Goal: Complete application form: Complete application form

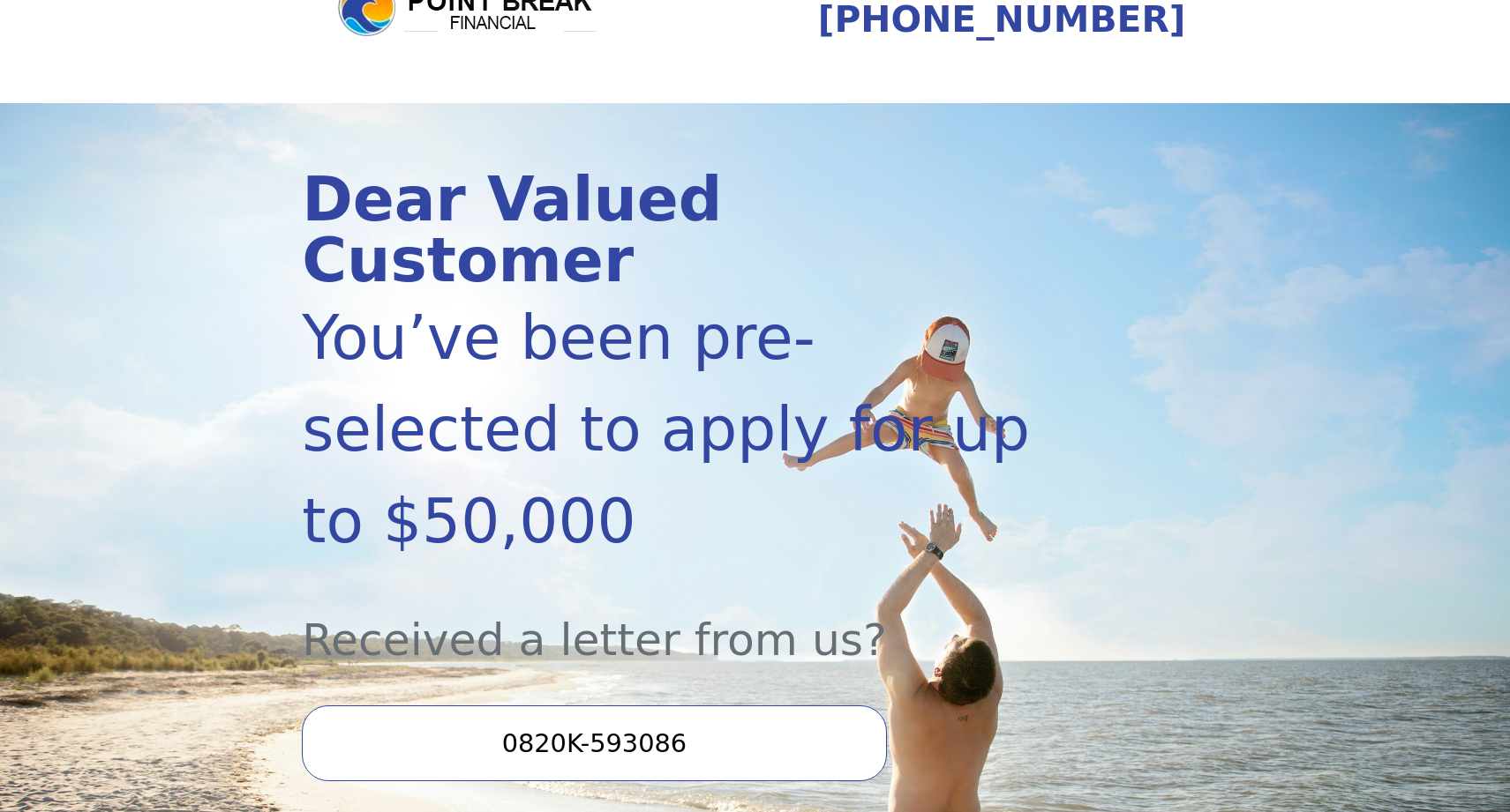
scroll to position [269, 0]
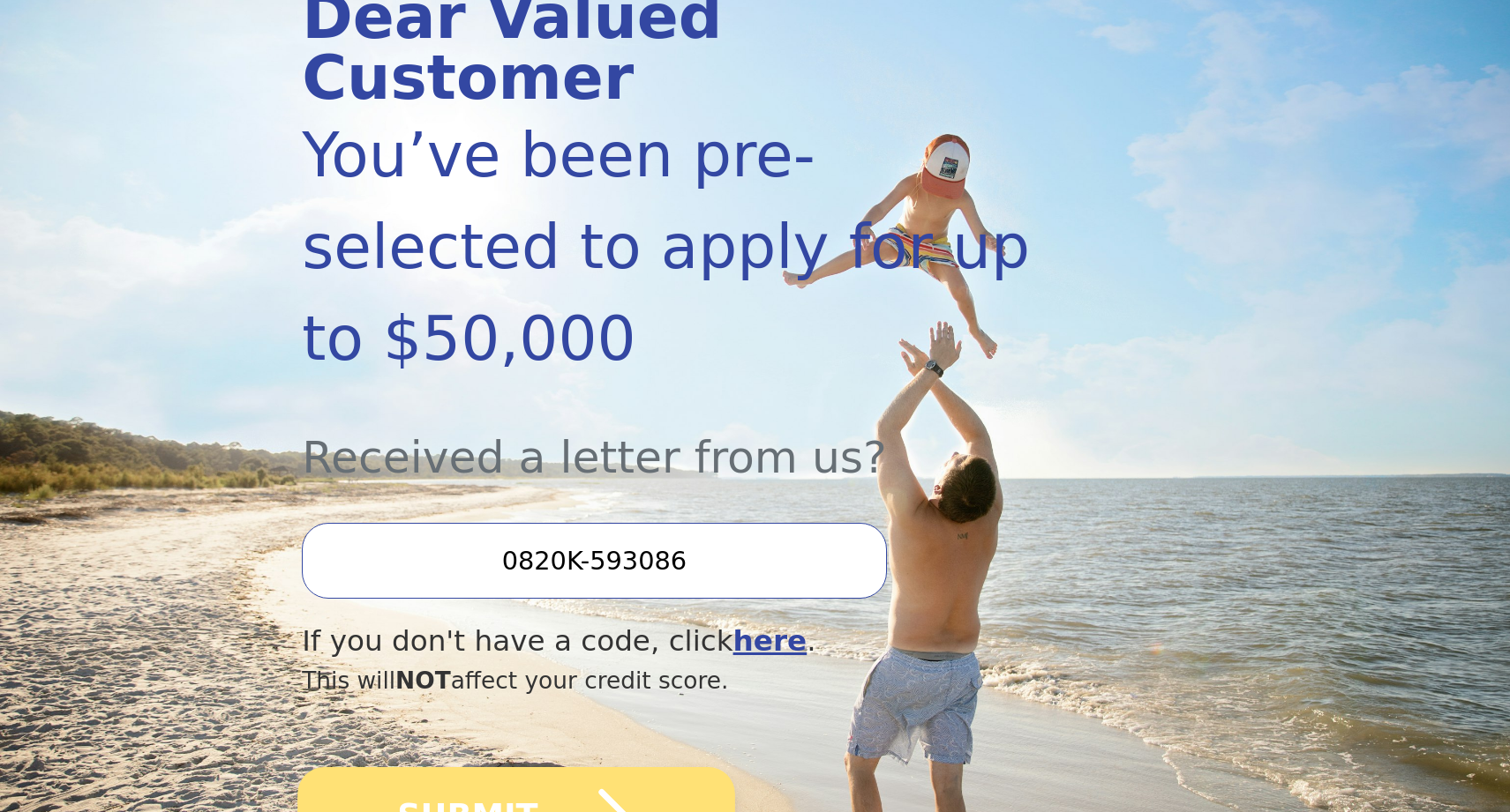
click at [592, 768] on icon "submit" at bounding box center [586, 816] width 97 height 97
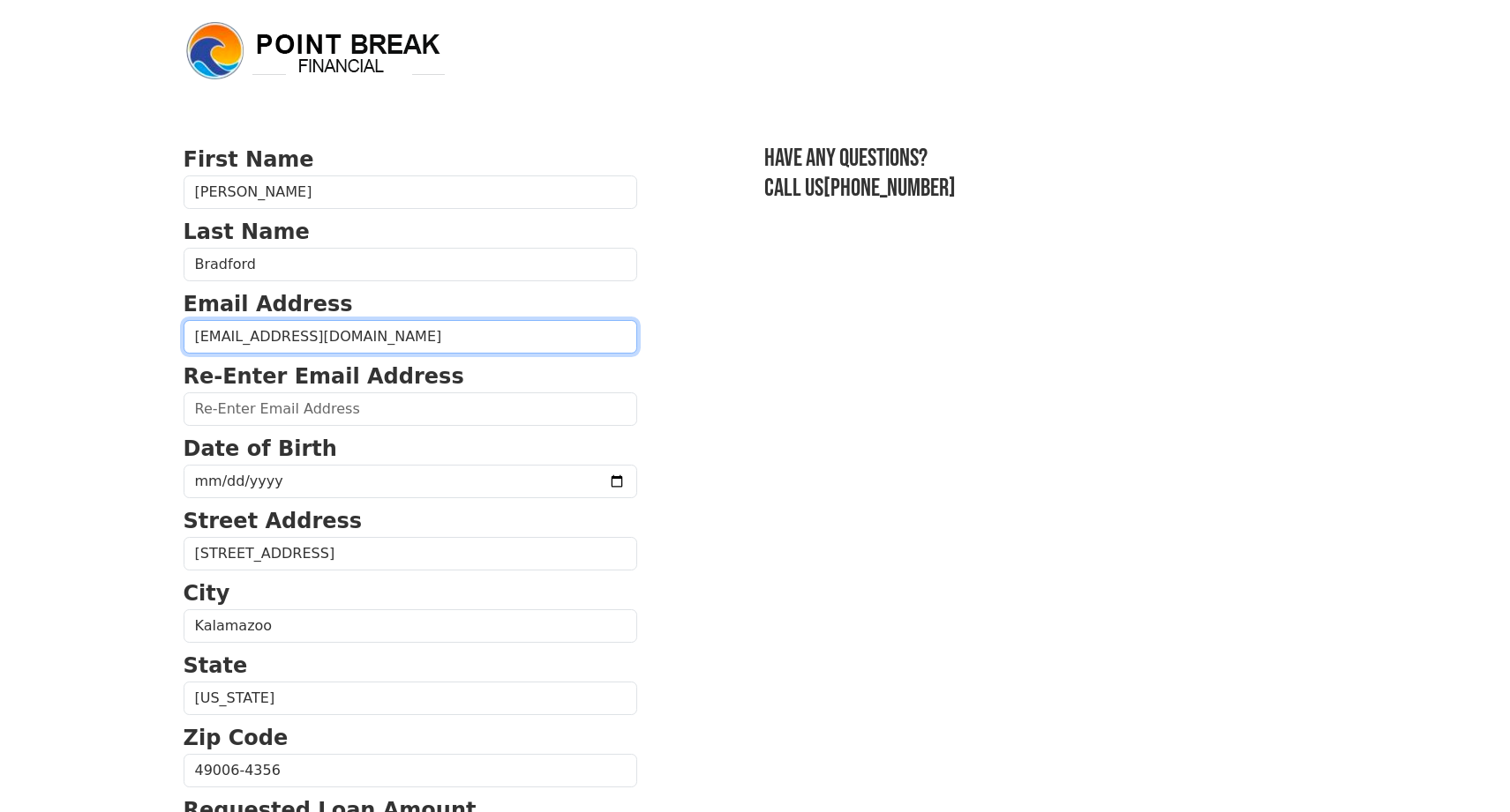
type input "Christophertbradford@gmail.com"
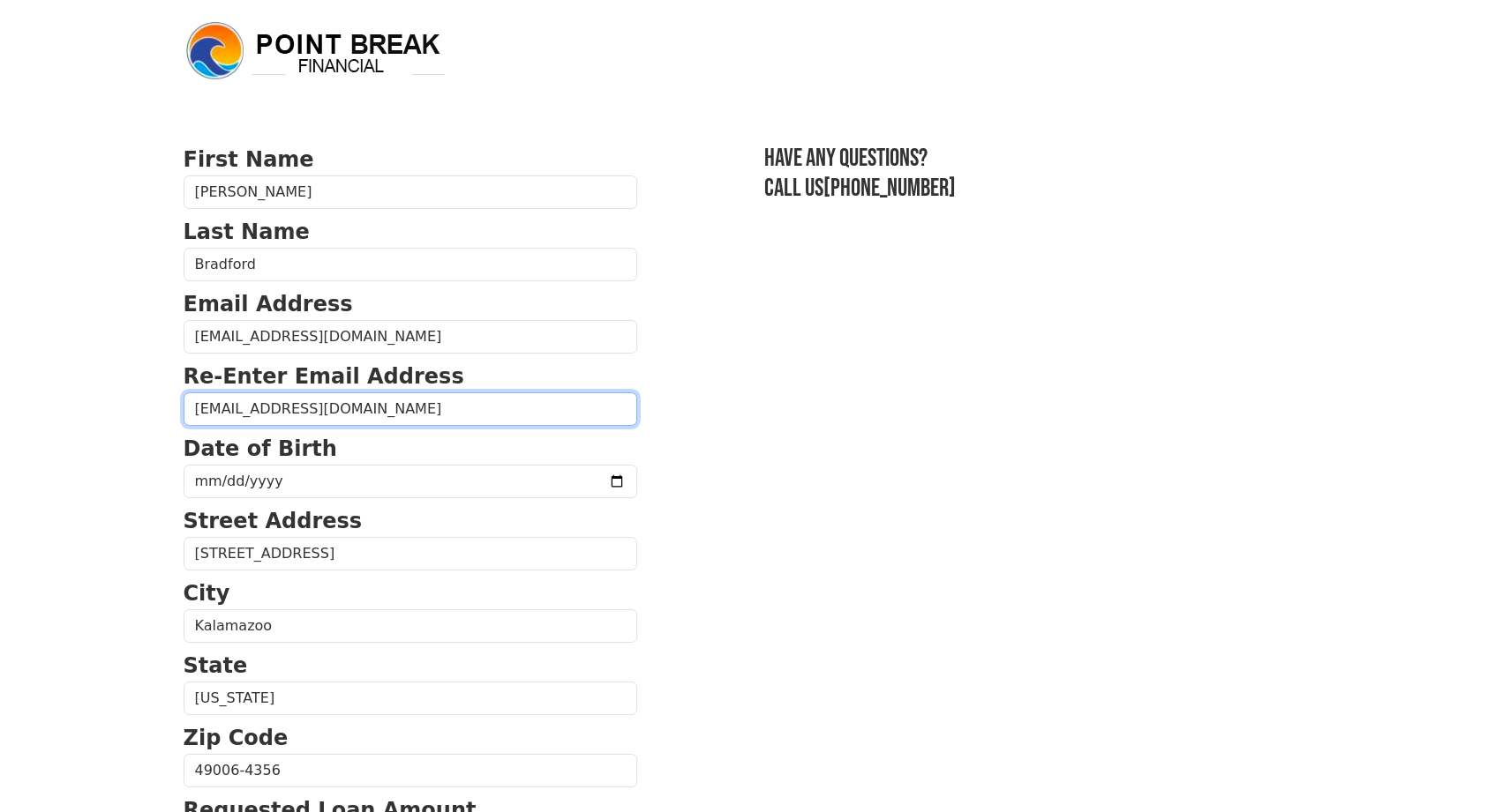
type input "Christophertbradford@gmail.com"
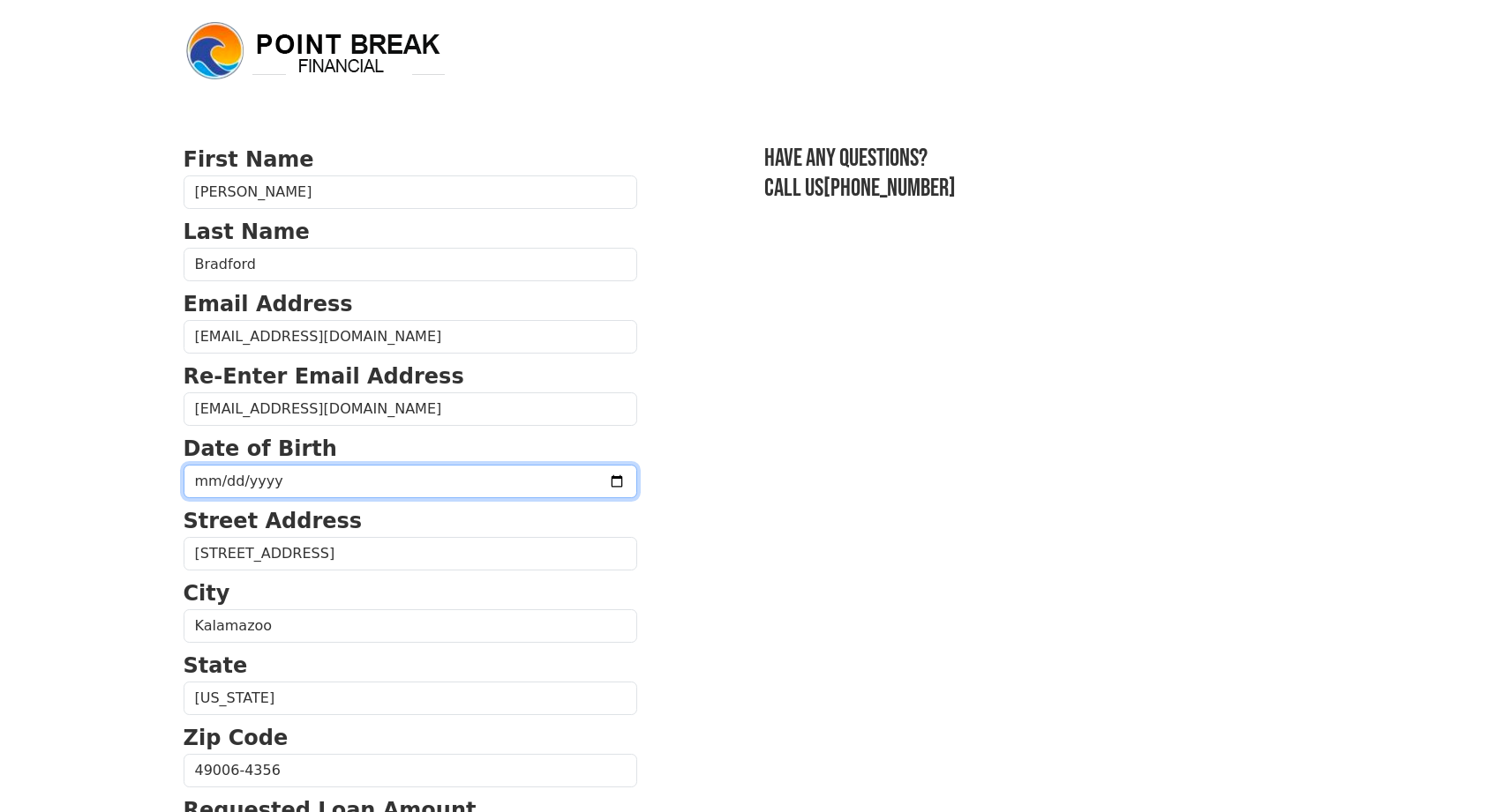
type input "1980-05-07"
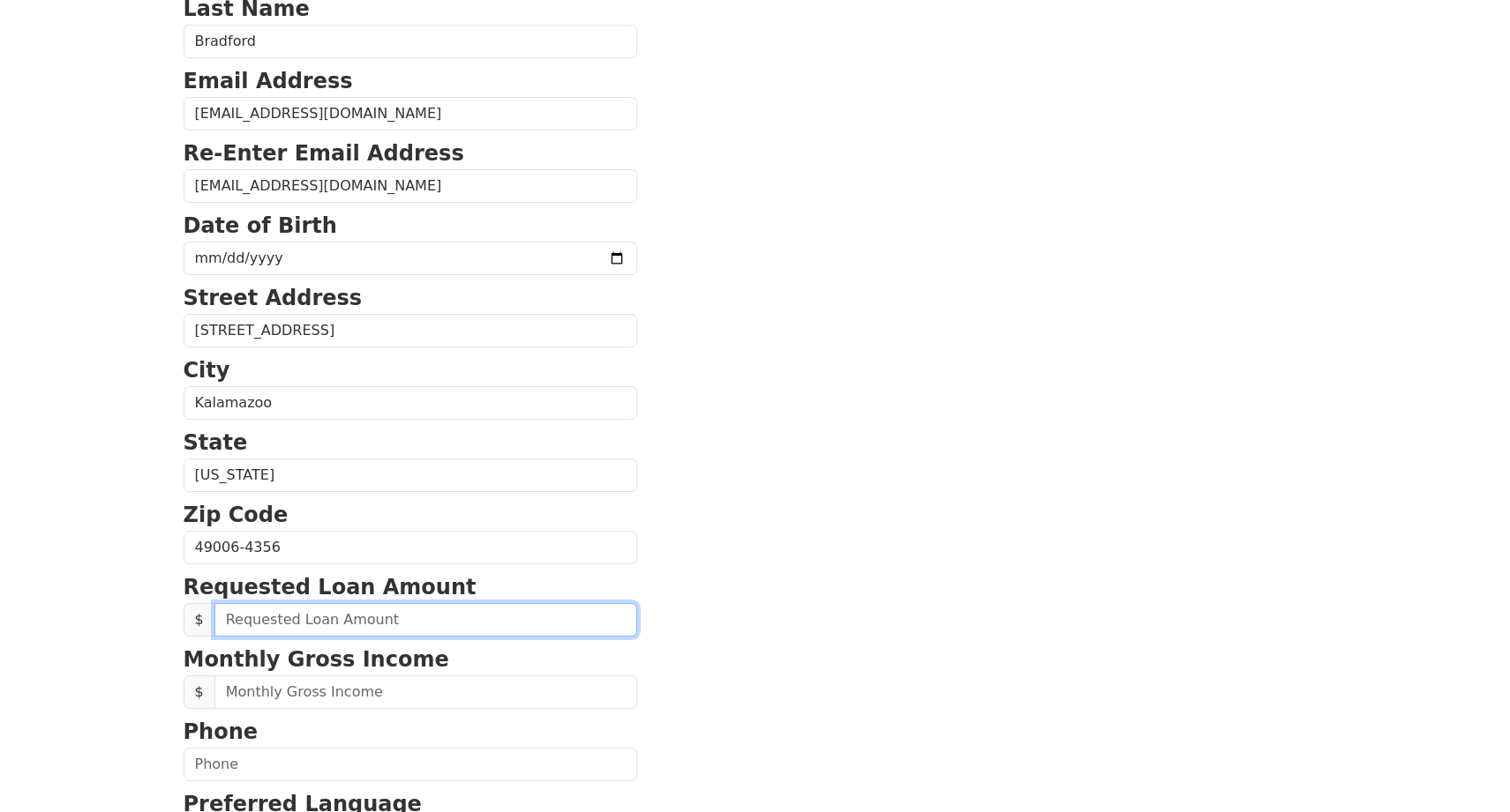
scroll to position [348, 0]
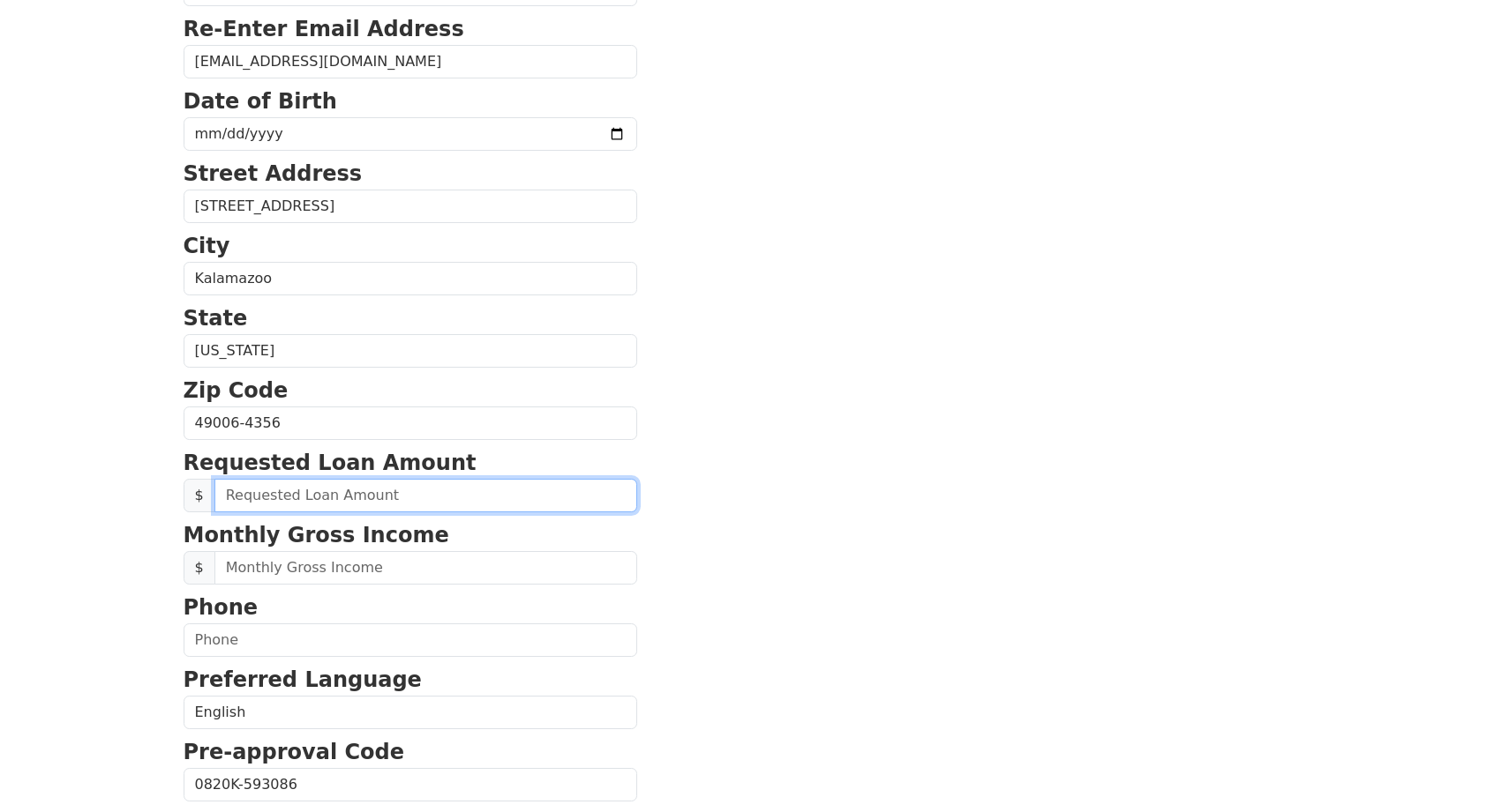
drag, startPoint x: 312, startPoint y: 486, endPoint x: 213, endPoint y: 492, distance: 99.2
click at [214, 492] on input "text" at bounding box center [425, 495] width 422 height 34
type input "7,500.00"
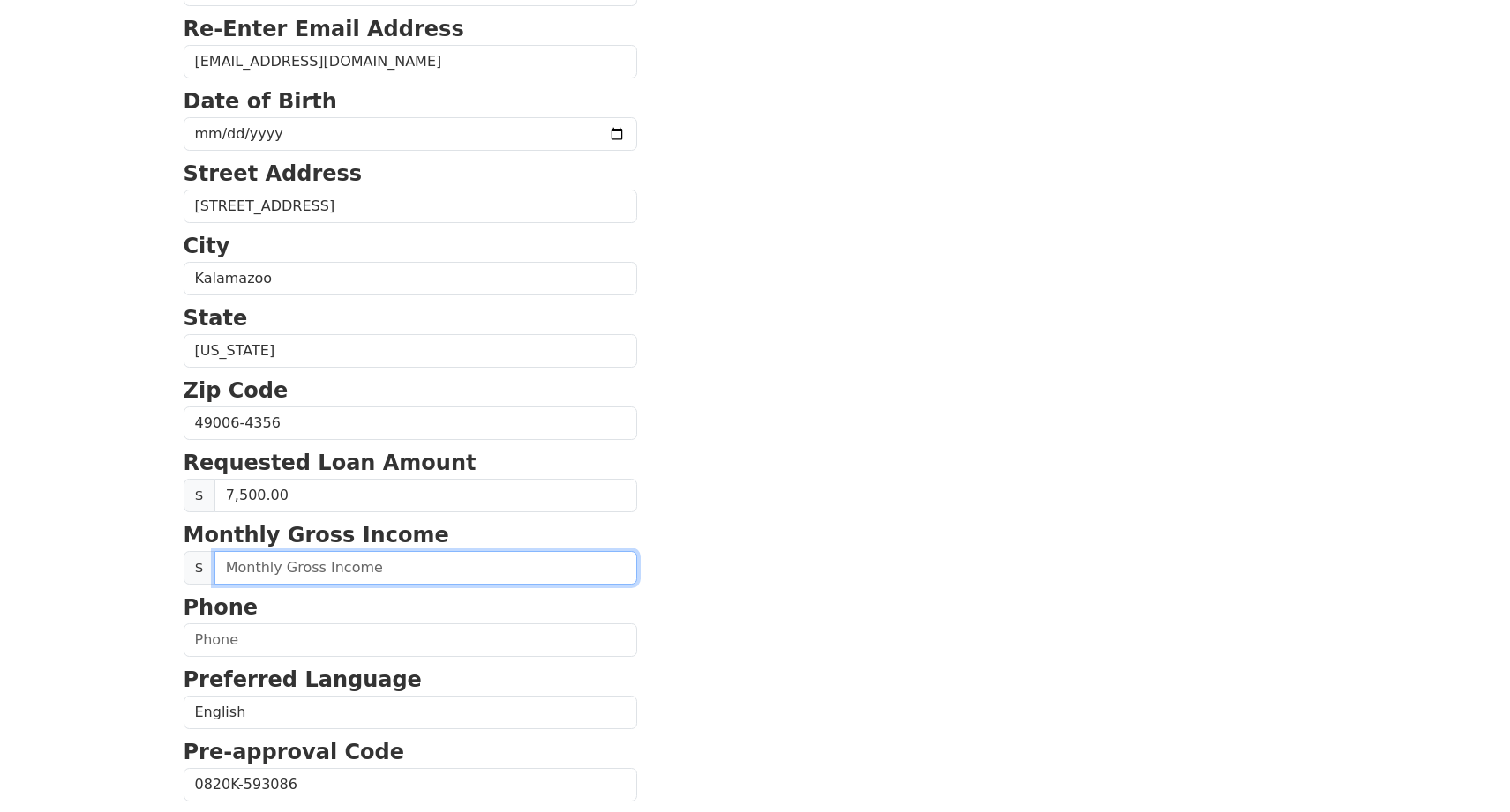
click at [227, 562] on input "text" at bounding box center [425, 568] width 422 height 34
click at [310, 569] on input "9,000.00" at bounding box center [425, 568] width 422 height 34
drag, startPoint x: 224, startPoint y: 572, endPoint x: 284, endPoint y: 570, distance: 60.0
click at [282, 567] on input "9,000.00" at bounding box center [425, 568] width 422 height 34
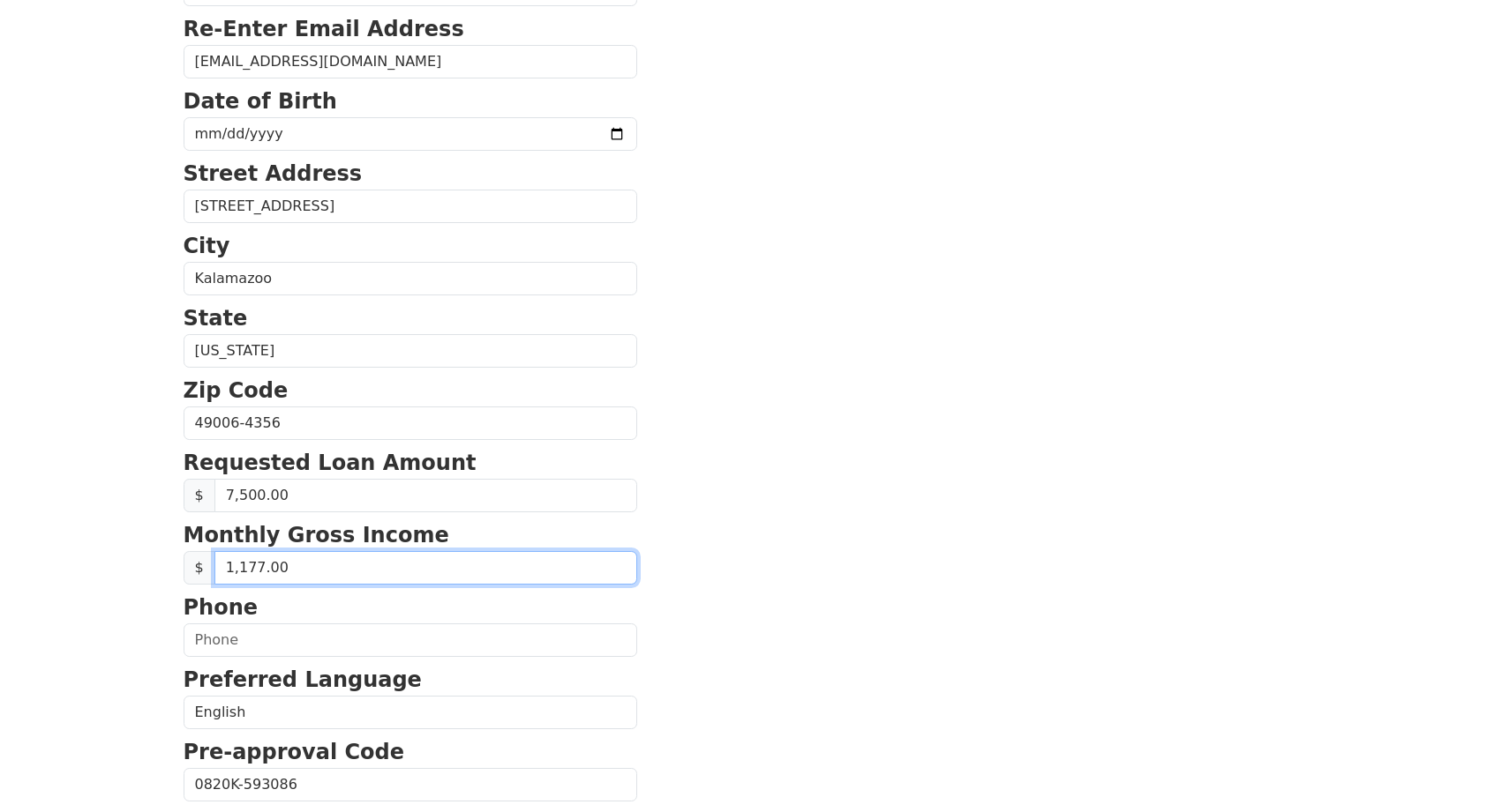
type input "11,774.00"
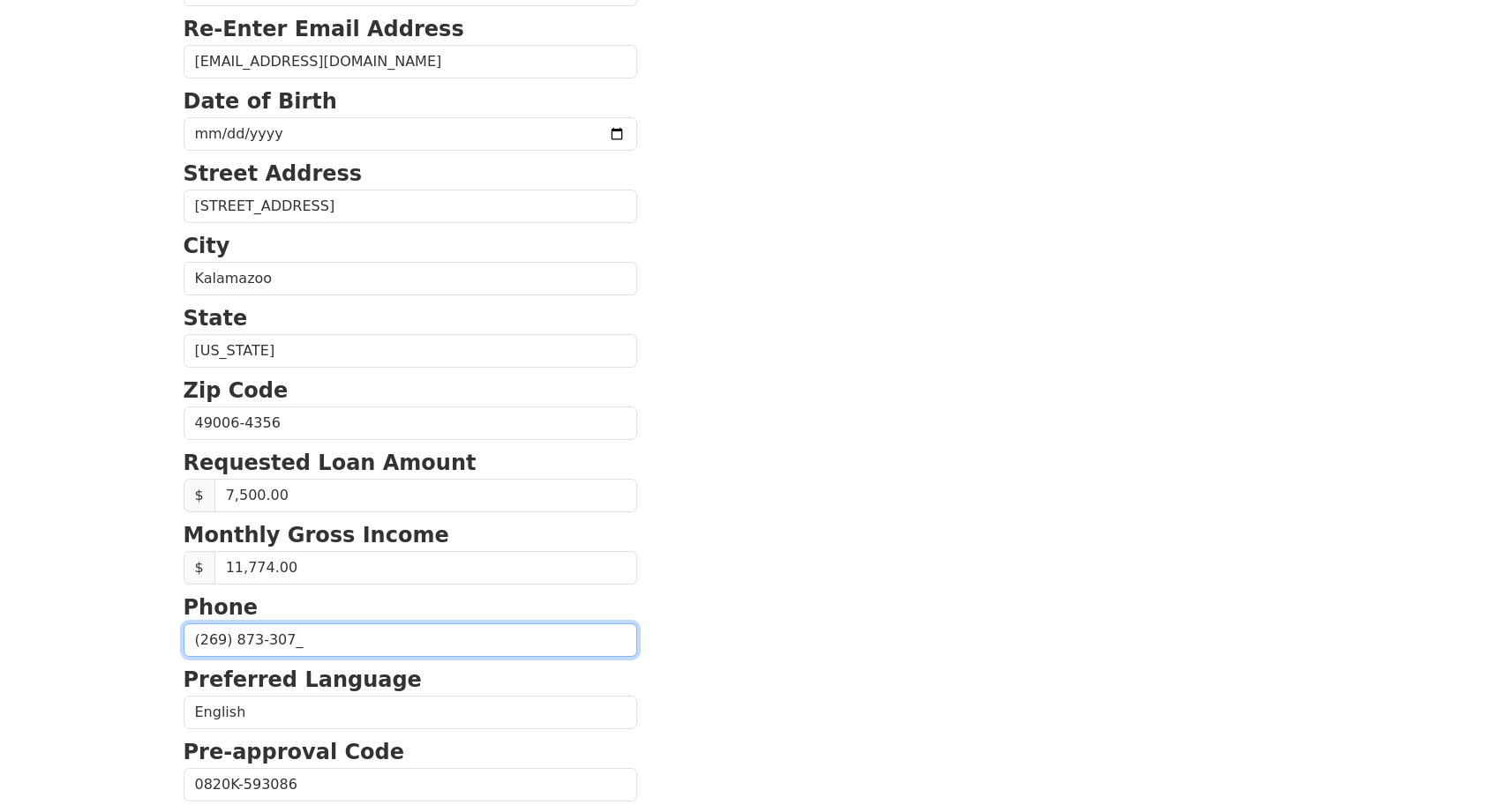
type input "(269) 873-3070"
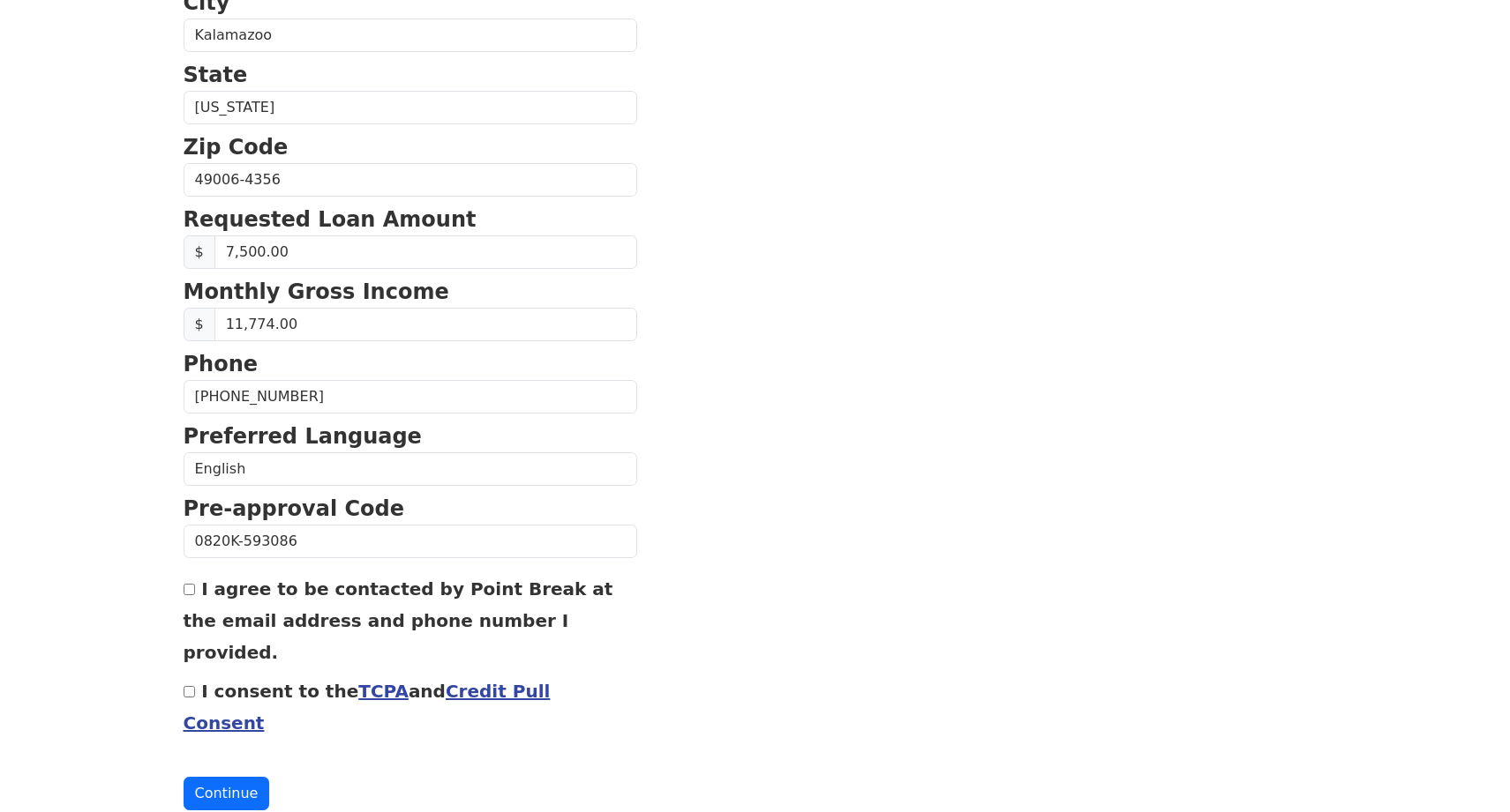
click at [192, 591] on input "I agree to be contacted by Point Break at the email address and phone number I …" at bounding box center [189, 590] width 11 height 11
checkbox input "true"
click at [358, 681] on link "TCPA" at bounding box center [383, 691] width 50 height 21
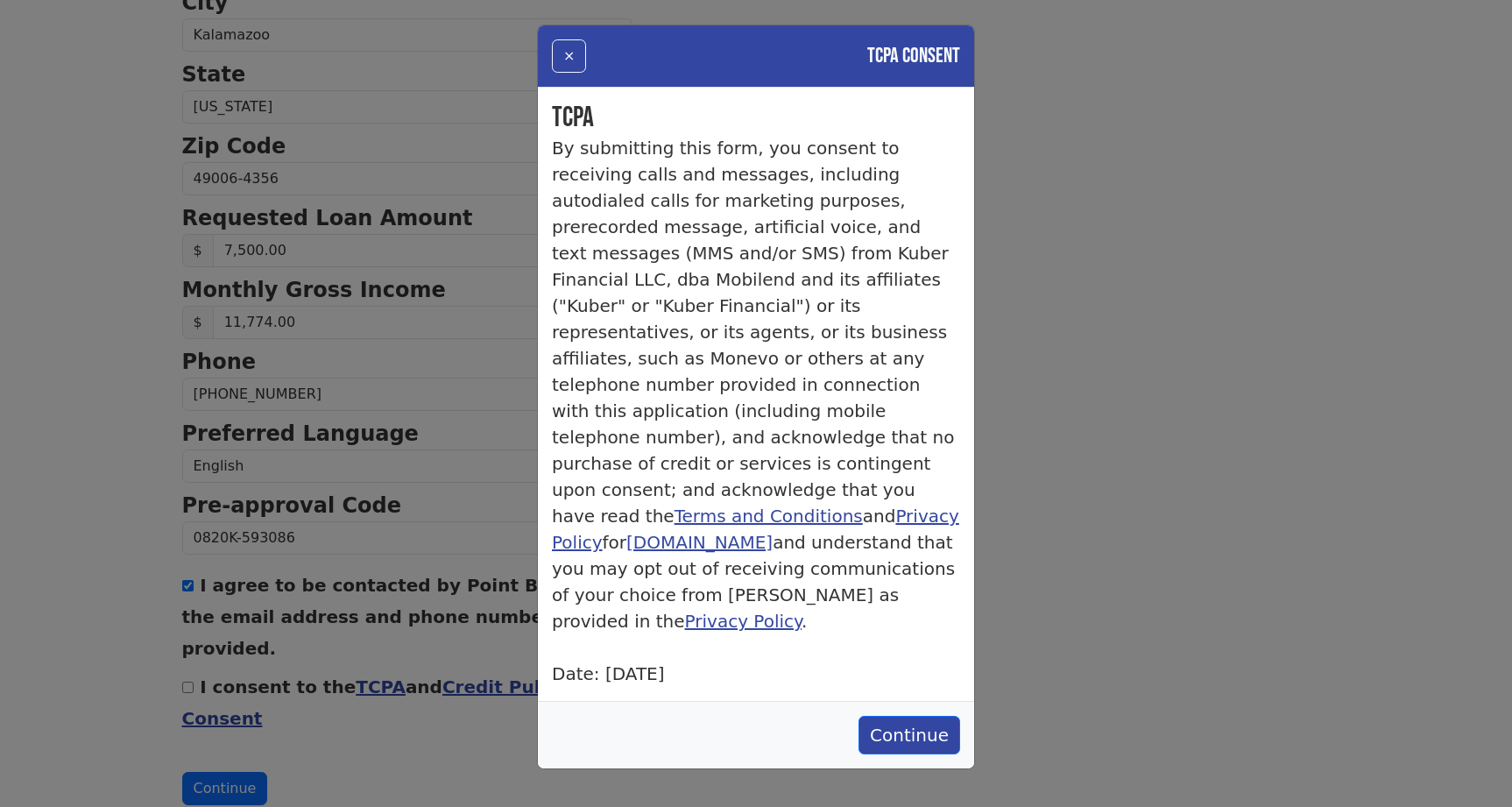
click at [887, 642] on div "TCPA By submitting this form, you consent to receiving calls and messages, incl…" at bounding box center [756, 394] width 436 height 613
click at [906, 716] on button "Continue" at bounding box center [909, 735] width 102 height 38
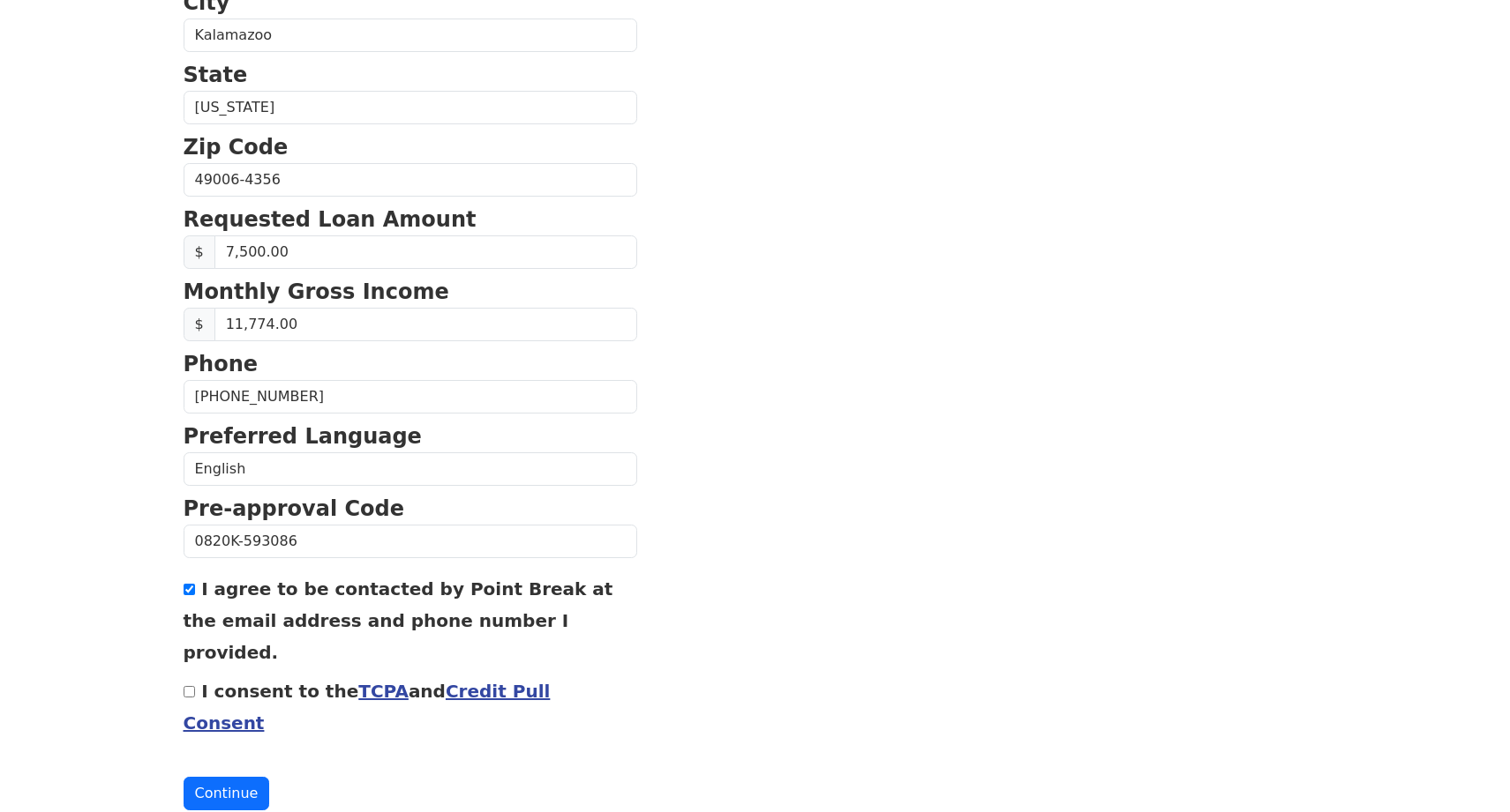
click at [189, 686] on input "I consent to the TCPA and Credit Pull Consent" at bounding box center [189, 691] width 11 height 11
checkbox input "true"
click at [227, 777] on button "Continue" at bounding box center [227, 794] width 87 height 34
